Goal: Task Accomplishment & Management: Use online tool/utility

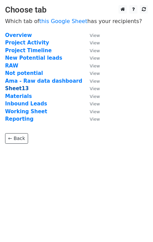
click at [21, 88] on strong "Sheet13" at bounding box center [17, 88] width 24 height 6
click at [94, 88] on small "View" at bounding box center [95, 88] width 10 height 5
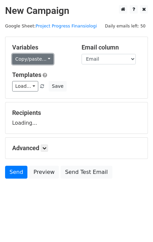
click at [45, 59] on link "Copy/paste..." at bounding box center [32, 59] width 41 height 10
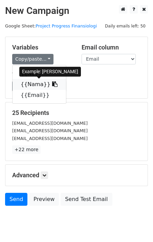
click at [52, 86] on icon at bounding box center [54, 83] width 5 height 5
